Goal: Check status: Check status

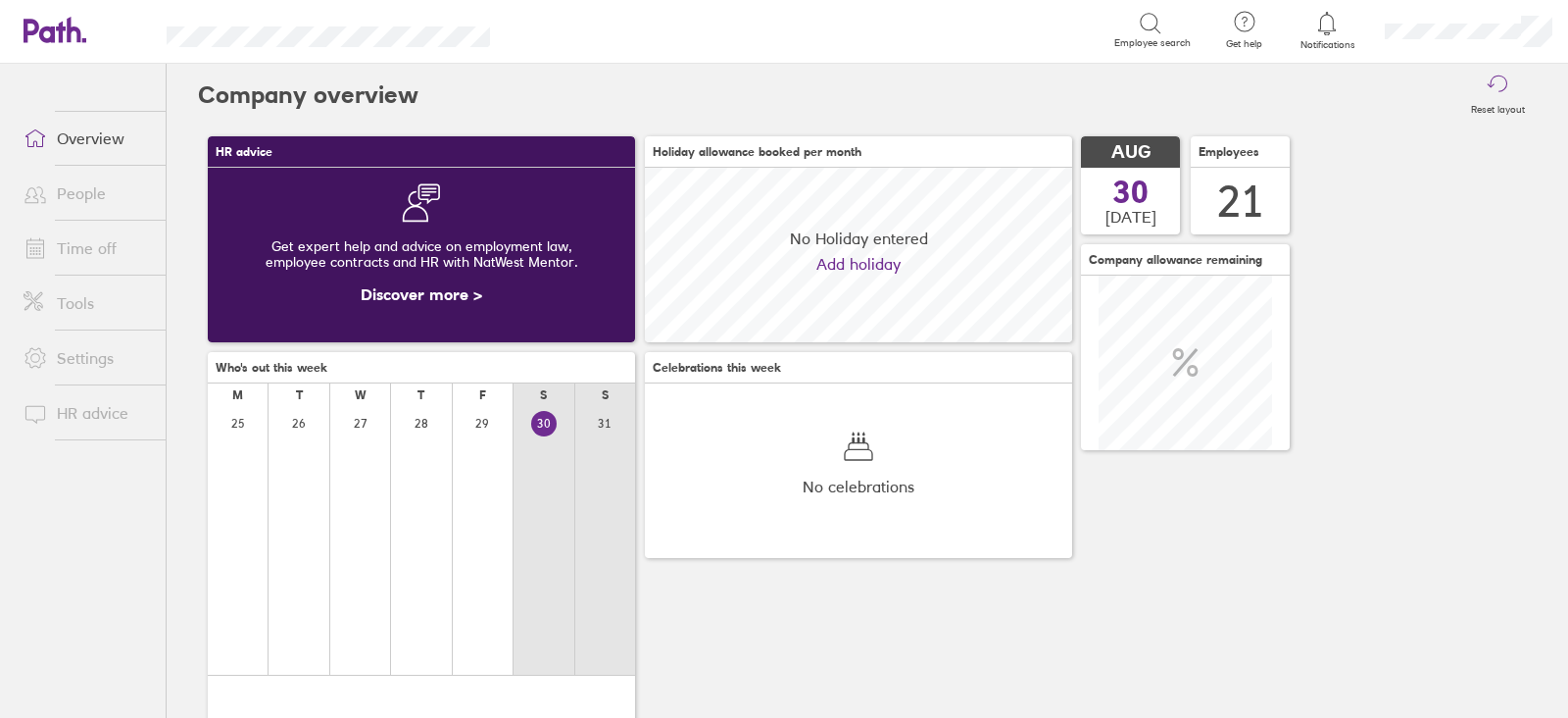
scroll to position [174, 427]
click at [87, 257] on link "Time off" at bounding box center [87, 248] width 158 height 39
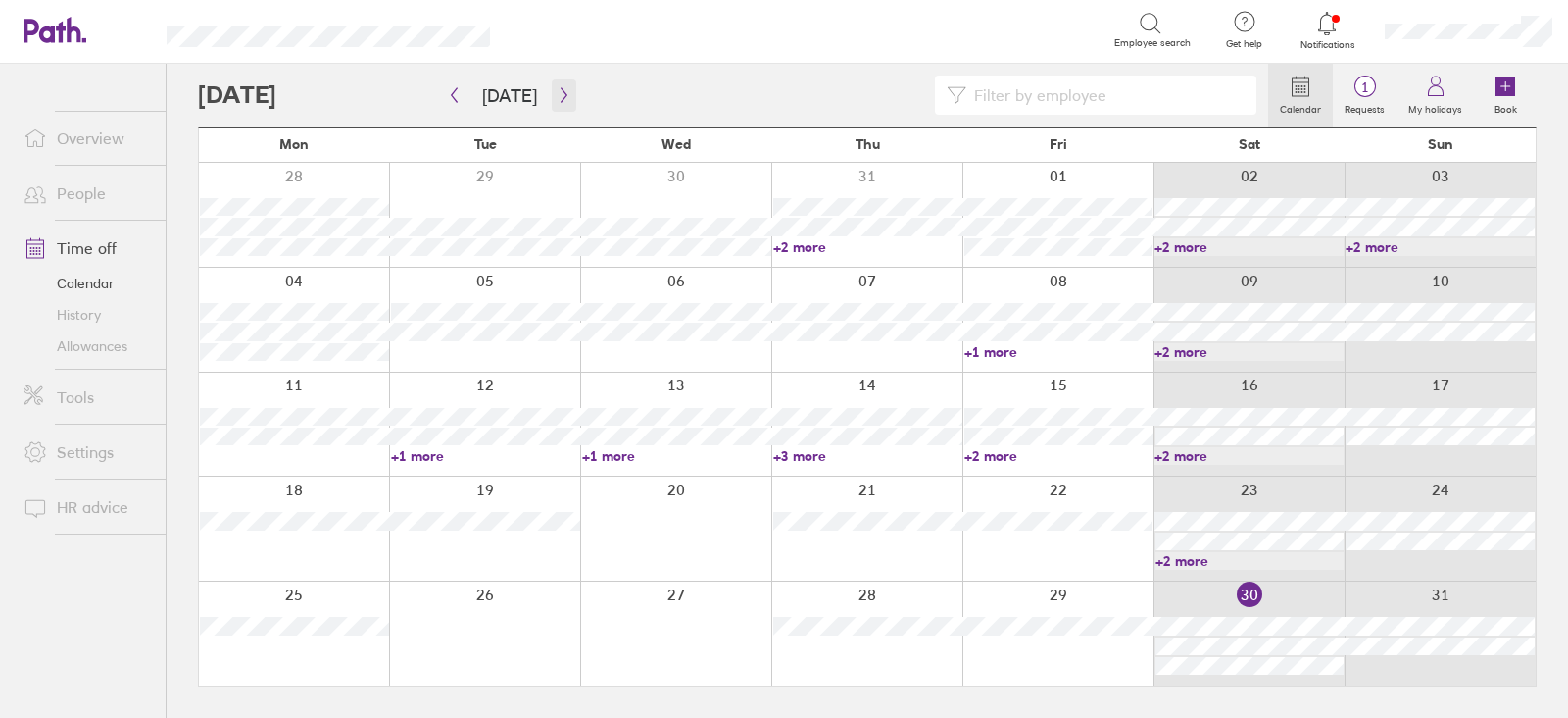
click at [561, 98] on icon "button" at bounding box center [564, 95] width 6 height 15
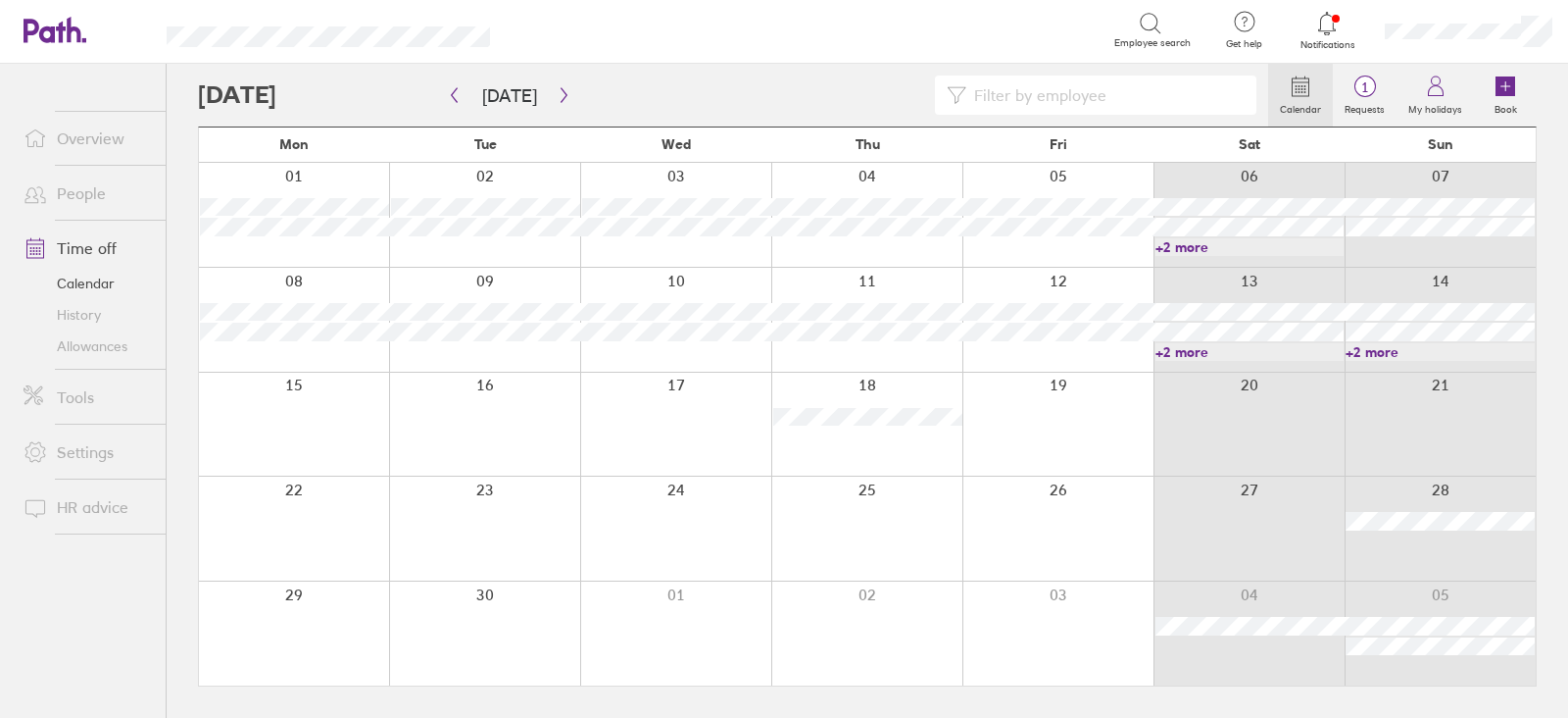
click at [1285, 351] on link "+2 more" at bounding box center [1250, 352] width 189 height 18
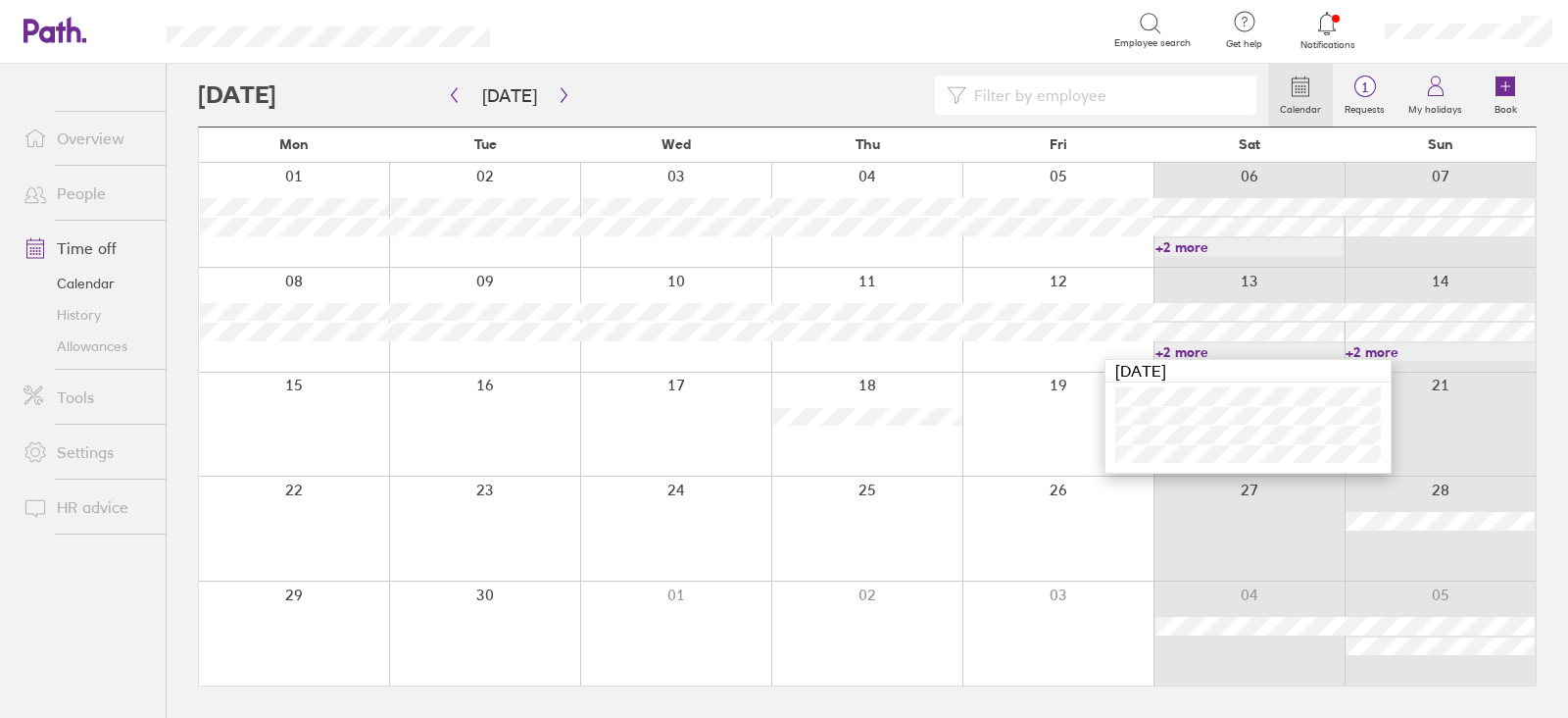
click at [1175, 243] on link "+2 more" at bounding box center [1250, 248] width 189 height 18
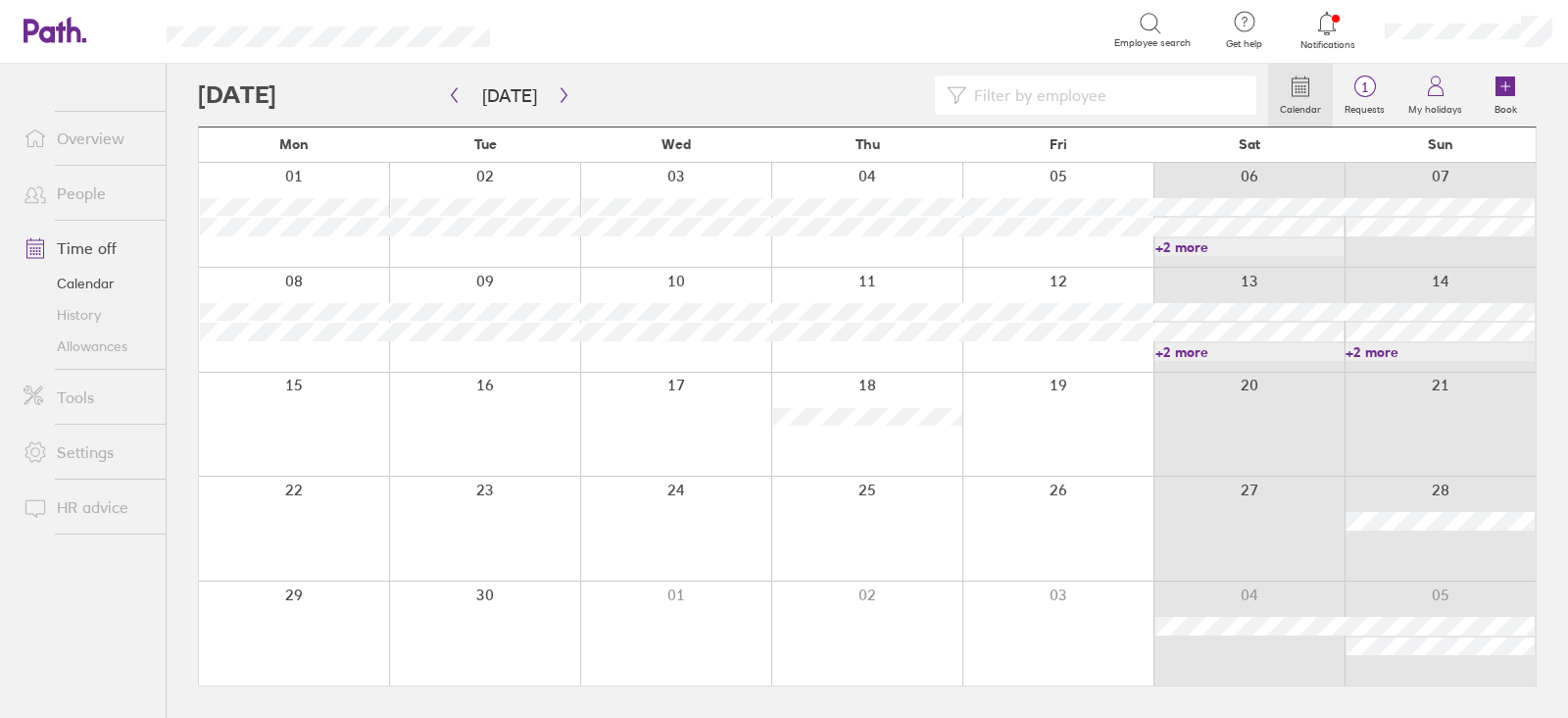
click at [1175, 248] on link "+2 more" at bounding box center [1250, 248] width 189 height 18
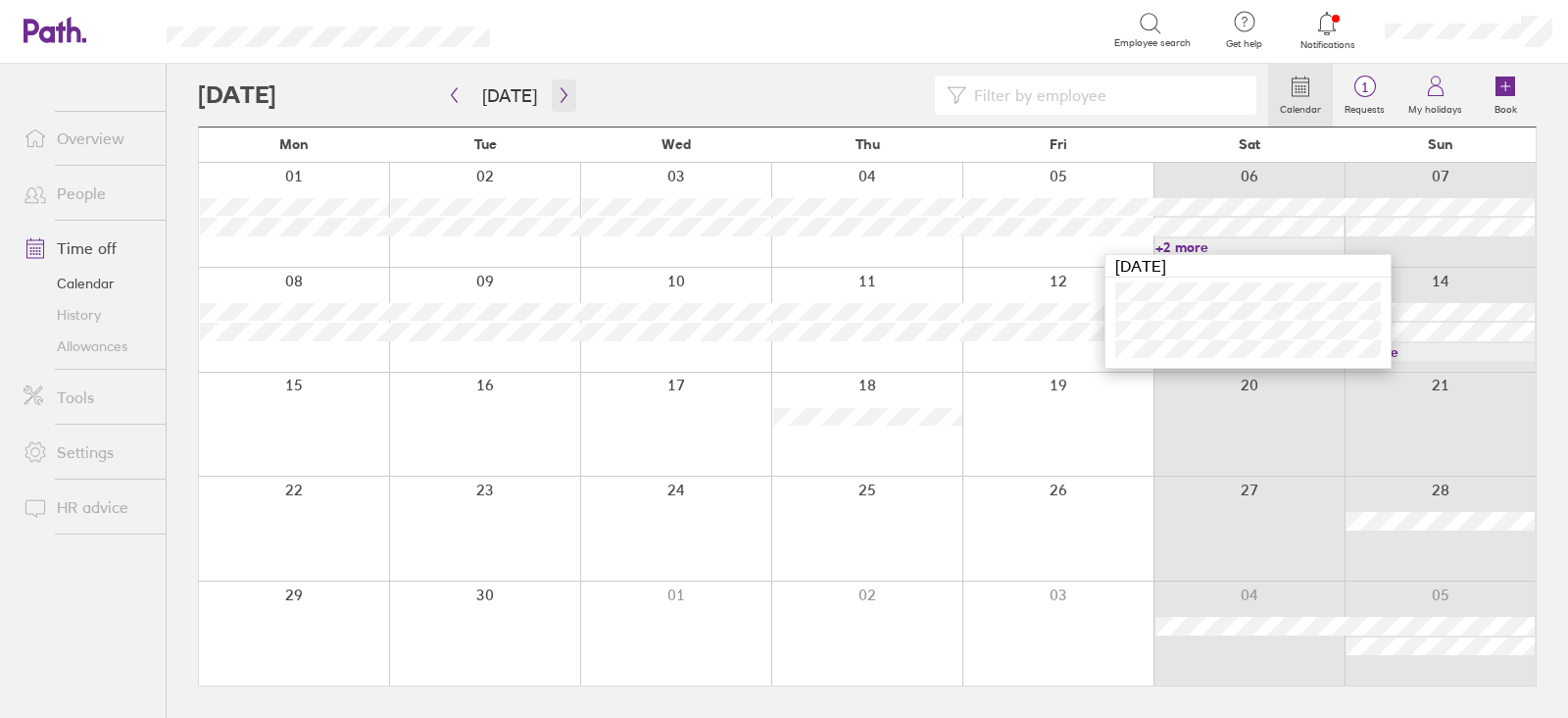
click at [560, 93] on icon "button" at bounding box center [564, 95] width 15 height 16
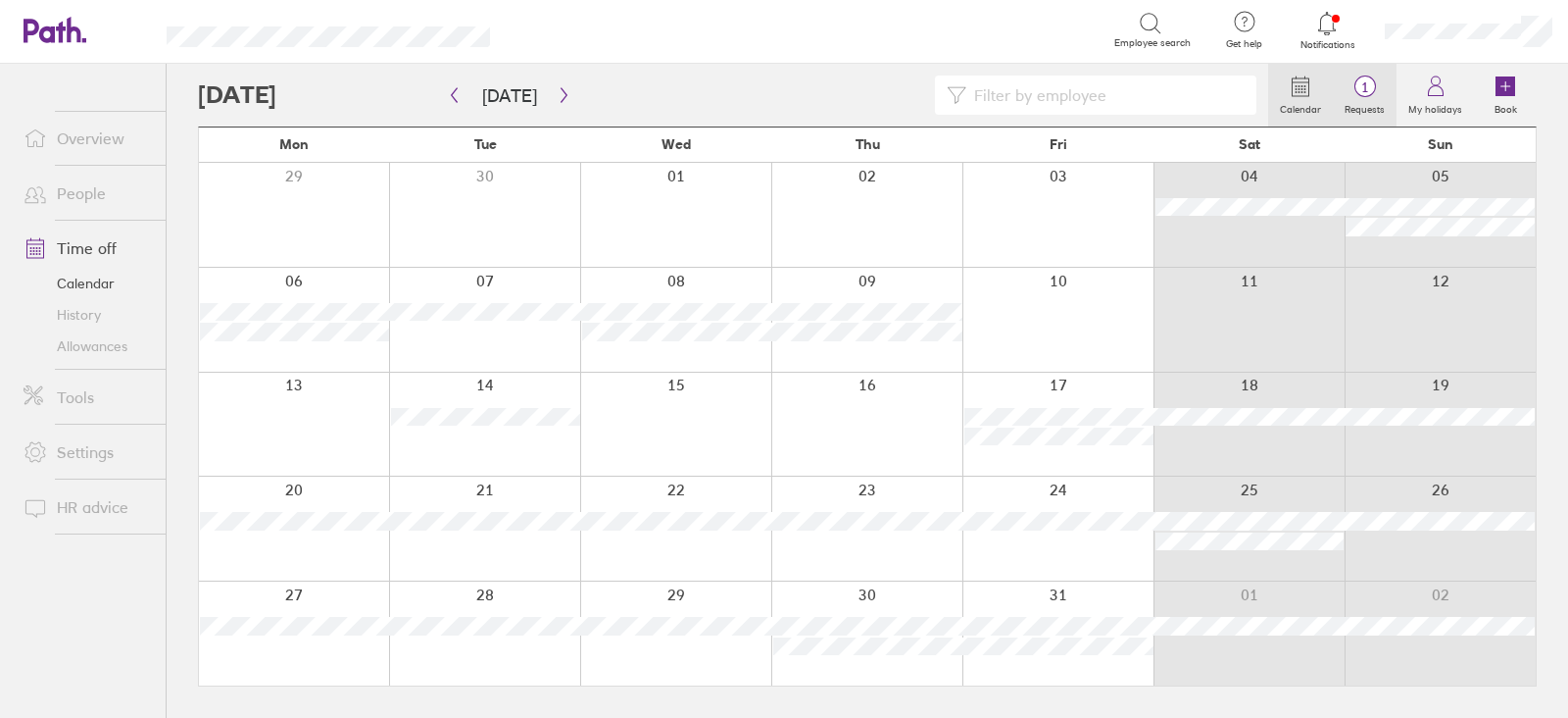
click at [1371, 104] on label "Requests" at bounding box center [1365, 107] width 64 height 18
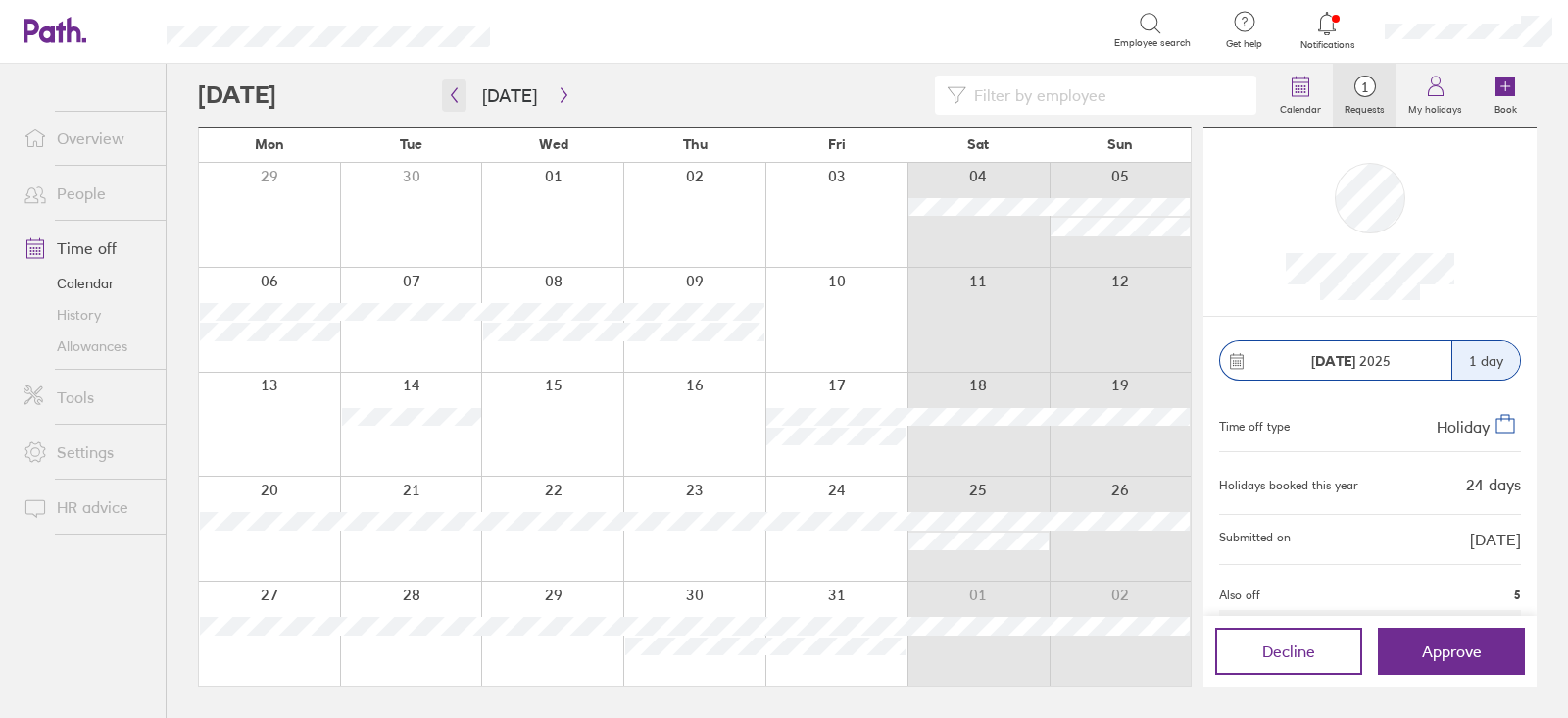
click at [452, 90] on icon "button" at bounding box center [454, 95] width 15 height 16
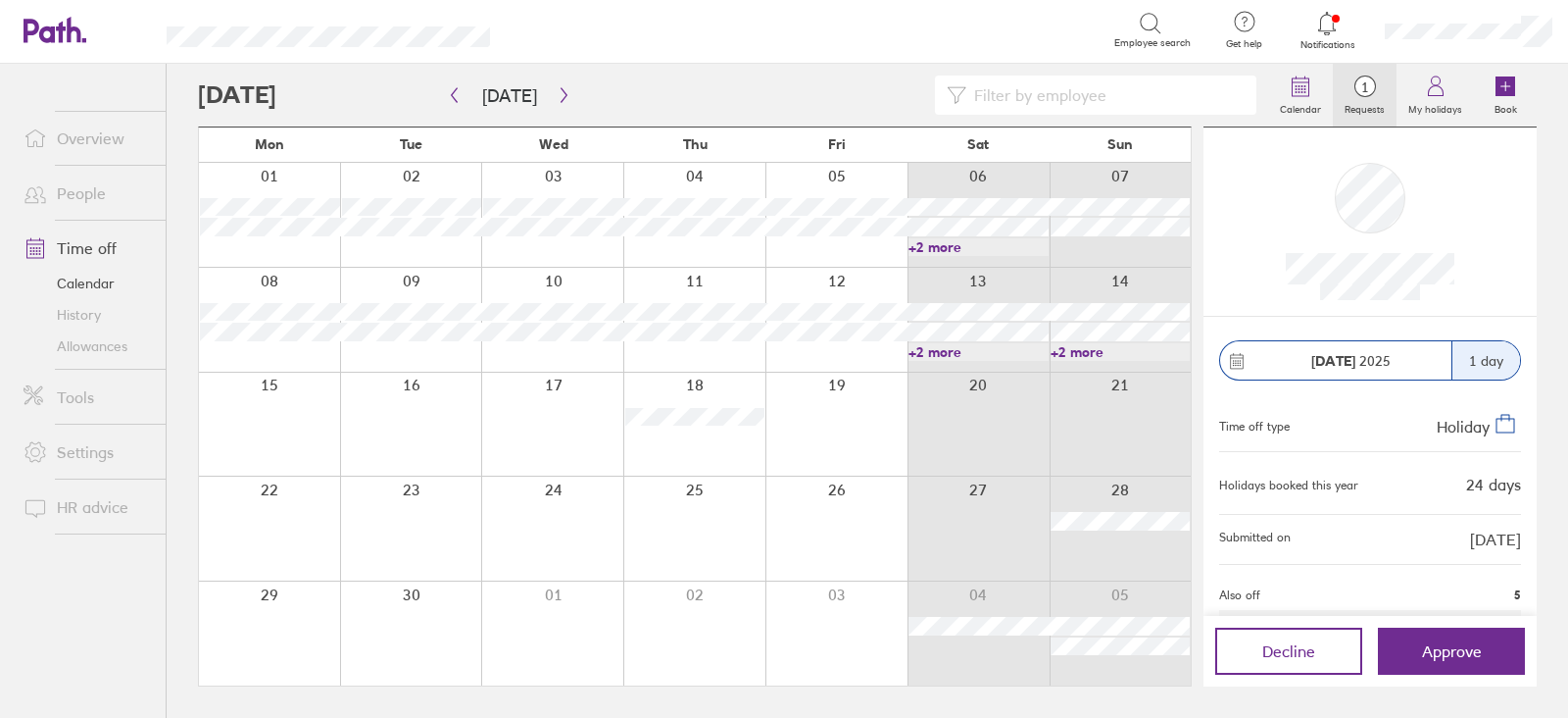
click at [1089, 346] on link "+2 more" at bounding box center [1121, 352] width 140 height 18
